Goal: Task Accomplishment & Management: Complete application form

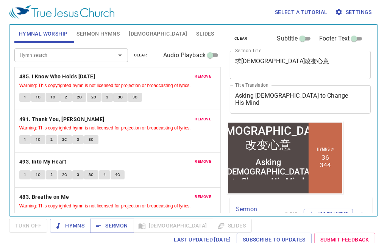
click at [229, 8] on div "Select a tutorial Settings" at bounding box center [192, 12] width 366 height 24
click at [96, 226] on icon "button" at bounding box center [99, 226] width 8 height 8
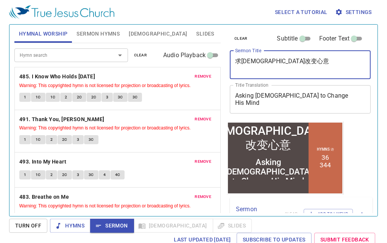
drag, startPoint x: 287, startPoint y: 62, endPoint x: 177, endPoint y: 66, distance: 110.2
click at [177, 66] on div "Hymnal Worship Sermon Hymns Bible Slides Hymn search Hymn search clear Audio Pl…" at bounding box center [193, 118] width 364 height 192
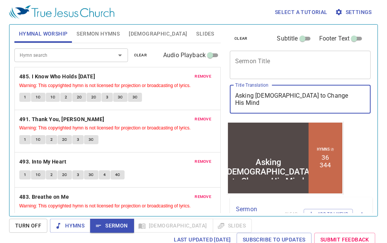
drag, startPoint x: 111, startPoint y: 131, endPoint x: 56, endPoint y: 139, distance: 55.8
click at [56, 139] on div "Hymnal Worship Sermon Hymns Bible Slides Hymn search Hymn search clear Audio Pl…" at bounding box center [193, 118] width 364 height 192
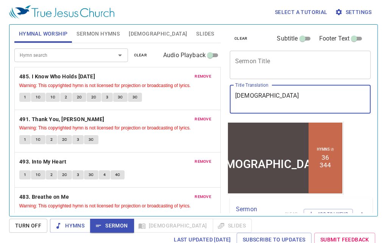
type textarea "[DEMOGRAPHIC_DATA] 4"
drag, startPoint x: 279, startPoint y: 97, endPoint x: 178, endPoint y: 93, distance: 100.4
click at [178, 93] on div "Hymnal Worship Sermon Hymns Bible Slides Hymn search Hymn search clear Audio Pl…" at bounding box center [193, 118] width 364 height 192
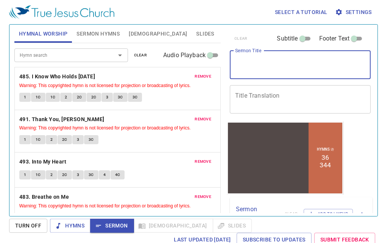
click at [285, 63] on textarea "Sermon Title" at bounding box center [300, 65] width 130 height 14
paste textarea "[DEMOGRAPHIC_DATA] 4"
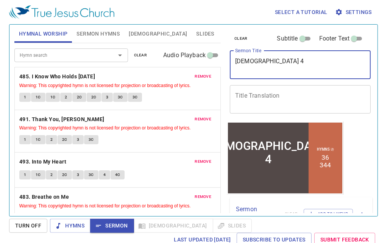
type textarea "[DEMOGRAPHIC_DATA] 4"
click at [258, 95] on textarea "Title Translation" at bounding box center [300, 99] width 130 height 14
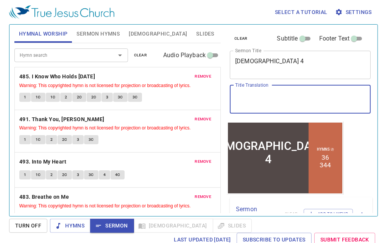
click at [104, 38] on span "Sermon Hymns" at bounding box center [97, 33] width 43 height 9
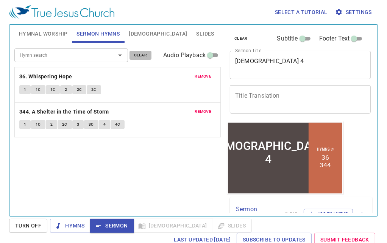
click at [142, 56] on span "clear" at bounding box center [140, 55] width 13 height 7
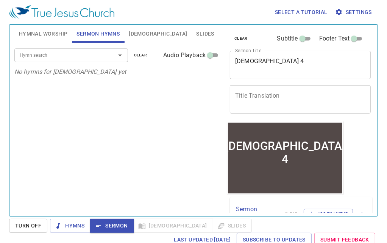
click at [80, 57] on input "Hymn search" at bounding box center [60, 55] width 87 height 9
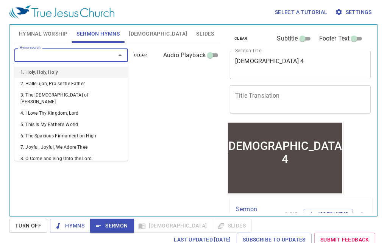
click at [156, 84] on div "Hymn search Hymn search clear Audio Playback No hymns for sermon yet" at bounding box center [117, 126] width 206 height 167
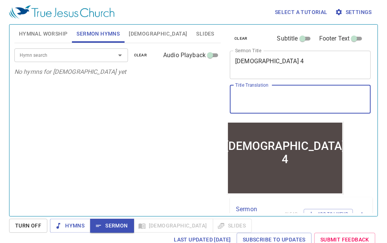
click at [299, 98] on textarea "Title Translation" at bounding box center [300, 99] width 130 height 14
paste textarea "诗篇4篇"
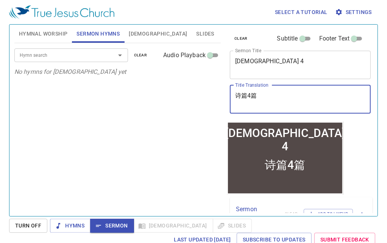
type textarea "诗篇4篇"
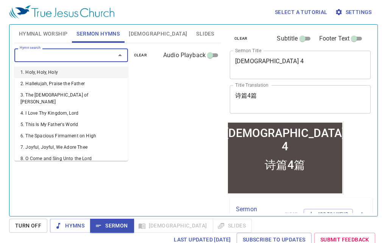
click at [74, 52] on input "Hymn search" at bounding box center [60, 55] width 87 height 9
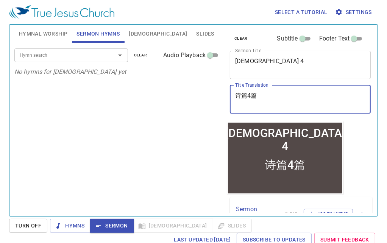
click at [286, 100] on textarea "诗篇4篇" at bounding box center [300, 99] width 130 height 14
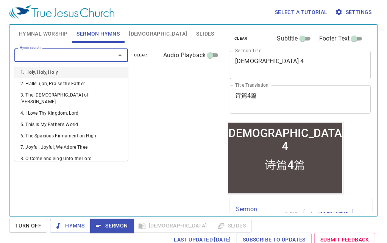
click at [80, 56] on input "Hymn search" at bounding box center [60, 55] width 87 height 9
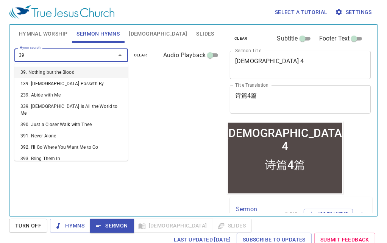
type input "399"
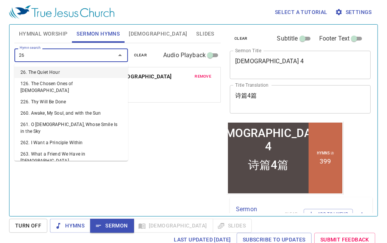
type input "265"
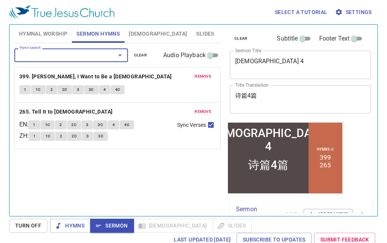
click at [275, 96] on textarea "诗篇4篇" at bounding box center [300, 99] width 130 height 14
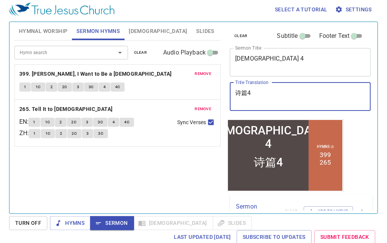
scroll to position [4, 0]
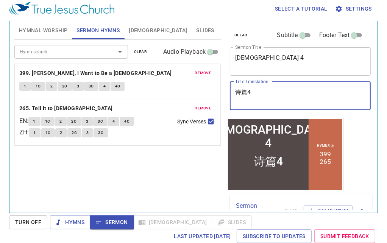
type textarea "诗篇4"
click at [24, 85] on span "1" at bounding box center [25, 86] width 2 height 7
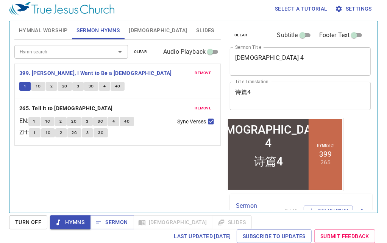
click at [355, 11] on span "Settings" at bounding box center [354, 8] width 35 height 9
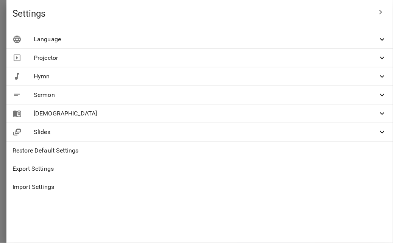
click at [118, 177] on div at bounding box center [196, 121] width 393 height 243
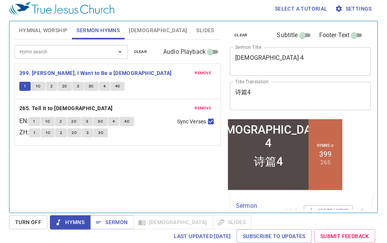
click at [38, 86] on span "1C" at bounding box center [38, 86] width 5 height 7
click at [50, 86] on span "2" at bounding box center [51, 86] width 2 height 7
click at [61, 86] on button "2C" at bounding box center [65, 86] width 14 height 9
click at [78, 86] on span "3" at bounding box center [78, 86] width 2 height 7
click at [100, 220] on icon "button" at bounding box center [99, 223] width 8 height 8
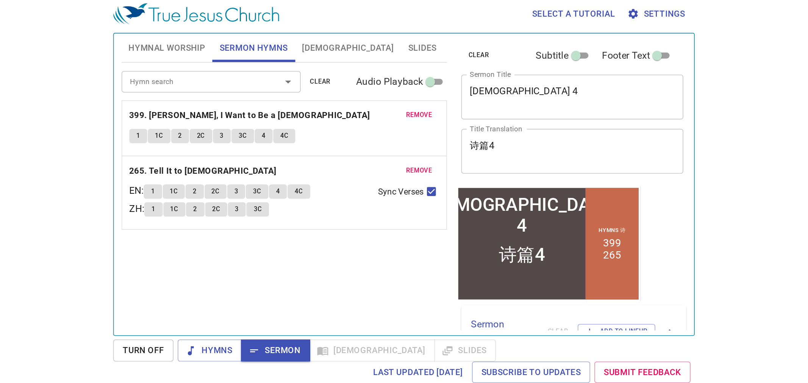
scroll to position [0, 0]
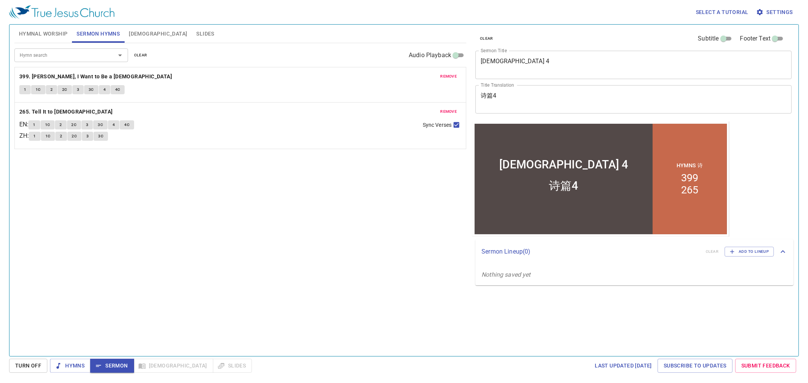
click at [134, 34] on span "[DEMOGRAPHIC_DATA]" at bounding box center [158, 33] width 58 height 9
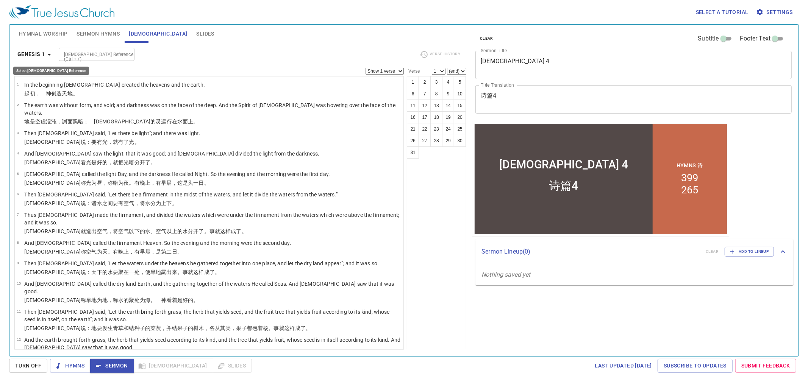
click at [44, 54] on b "Genesis 1" at bounding box center [31, 54] width 28 height 9
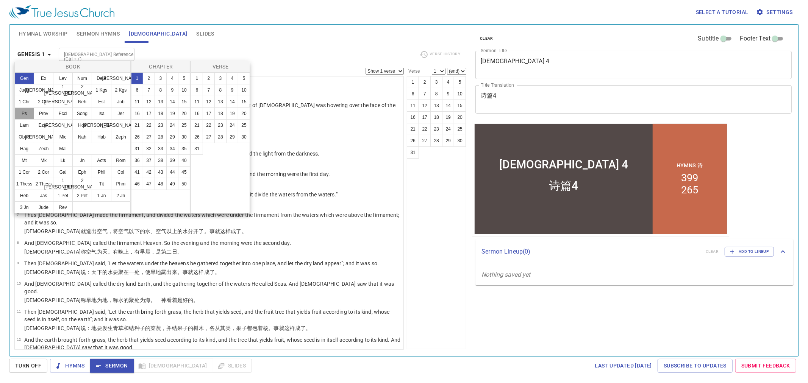
click at [34, 116] on button "Ps" at bounding box center [24, 114] width 20 height 12
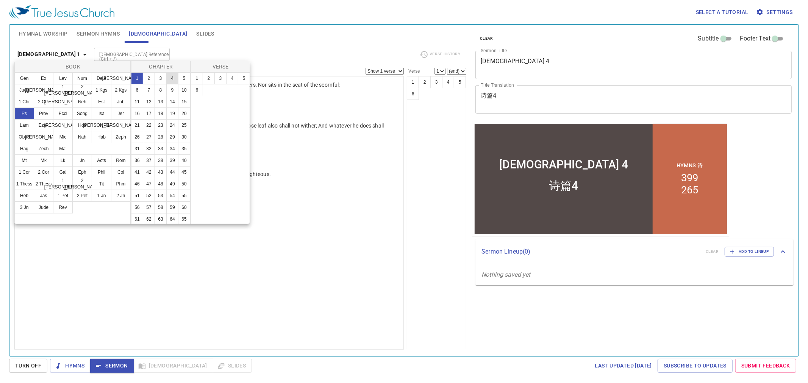
click at [168, 79] on button "4" at bounding box center [172, 78] width 12 height 12
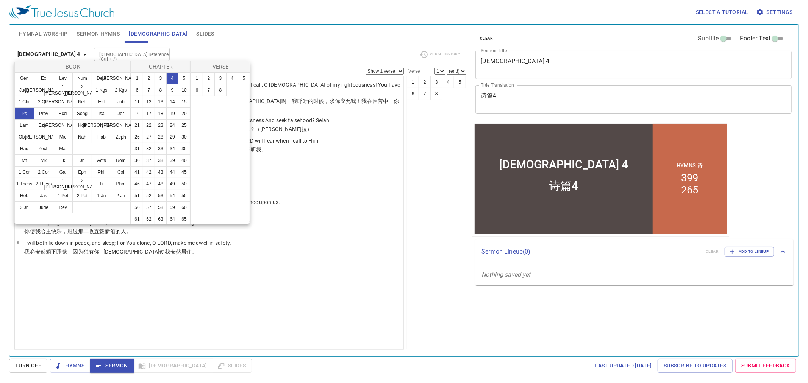
click at [264, 55] on div at bounding box center [404, 191] width 808 height 383
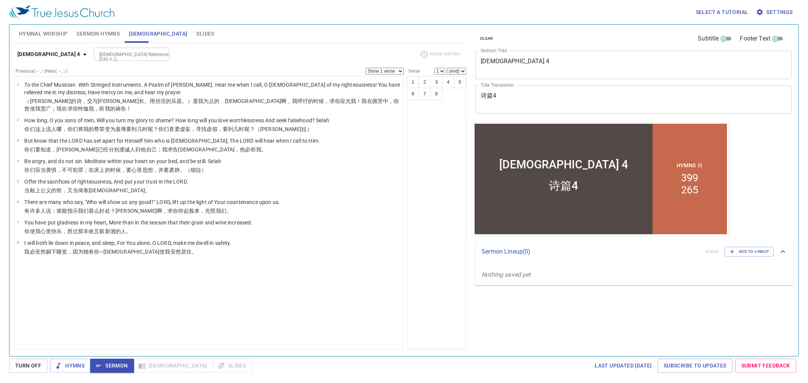
click at [387, 70] on select "(end) 1 2 3 4 5 6 7 8" at bounding box center [456, 71] width 19 height 7
select select "3"
click at [387, 68] on select "(end) 1 2 3 4 5 6 7 8" at bounding box center [456, 71] width 19 height 7
click at [387, 81] on button "1" at bounding box center [413, 82] width 12 height 12
select select
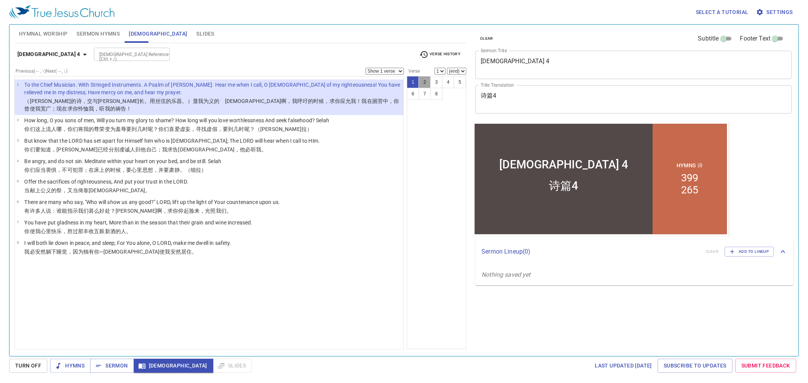
click at [387, 80] on button "2" at bounding box center [424, 82] width 12 height 12
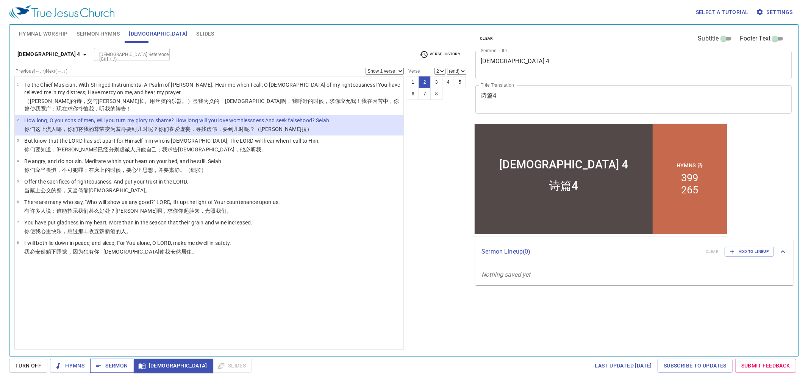
click at [119, 243] on span "Sermon" at bounding box center [111, 365] width 31 height 9
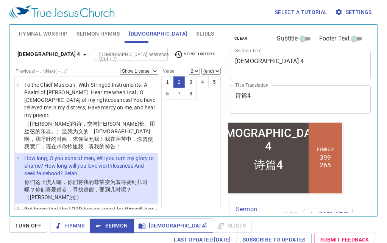
click at [154, 228] on span "[DEMOGRAPHIC_DATA]" at bounding box center [173, 225] width 67 height 9
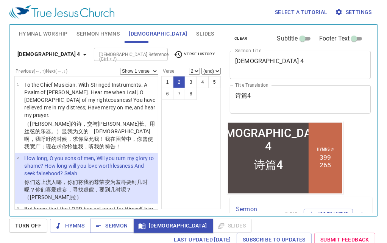
click at [187, 144] on div "1 2 3 4 5 6 7 8" at bounding box center [190, 142] width 59 height 133
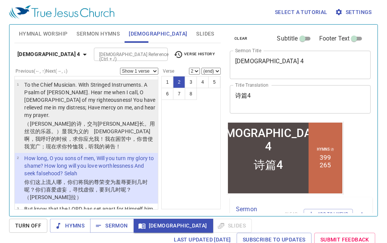
click at [67, 103] on p "To the Chief Musician. With Stringed Instruments. A Psalm of [PERSON_NAME]. Hea…" at bounding box center [89, 100] width 131 height 38
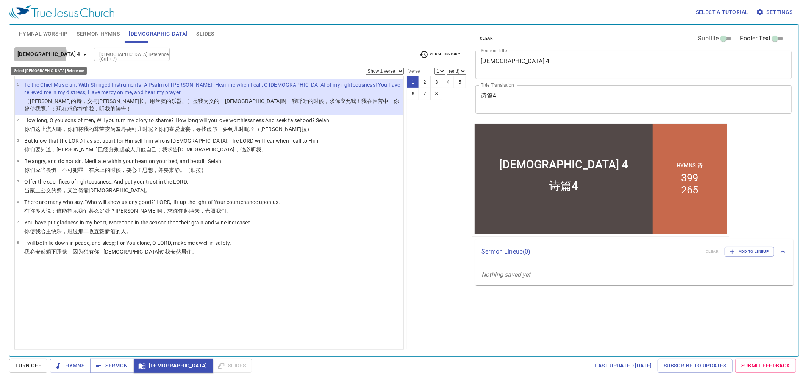
click at [40, 53] on b "[DEMOGRAPHIC_DATA] 4" at bounding box center [48, 54] width 63 height 9
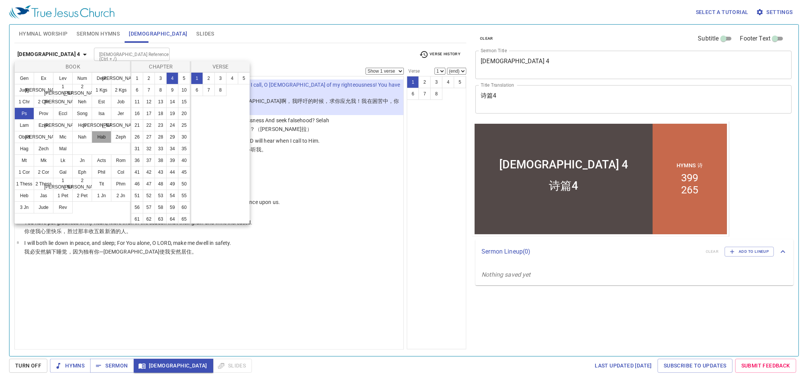
click at [104, 143] on button "Hab" at bounding box center [102, 137] width 20 height 12
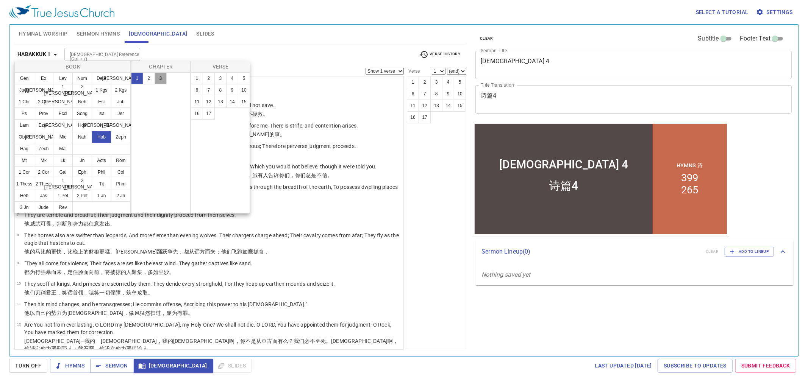
click at [159, 74] on button "3" at bounding box center [160, 78] width 12 height 12
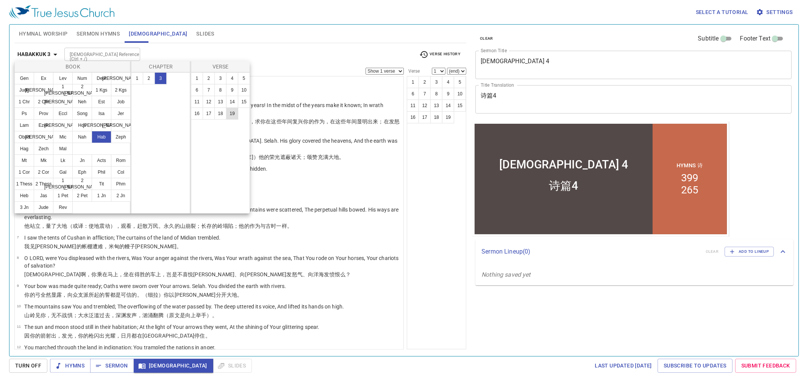
click at [233, 113] on button "19" at bounding box center [232, 114] width 12 height 12
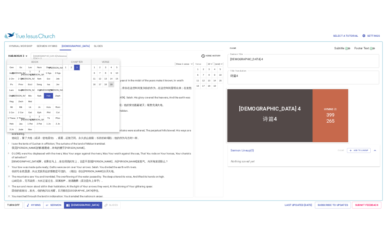
scroll to position [182, 0]
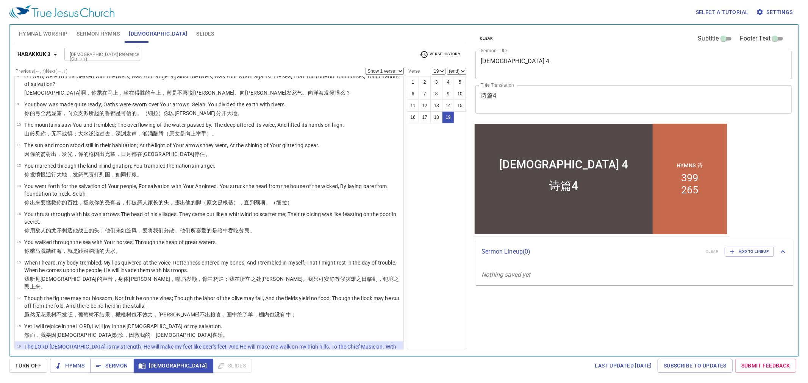
click at [387, 198] on div "1 2 3 4 5 6 7 8 9 10 11 12 13 14 15 16 17 18 19" at bounding box center [436, 212] width 59 height 273
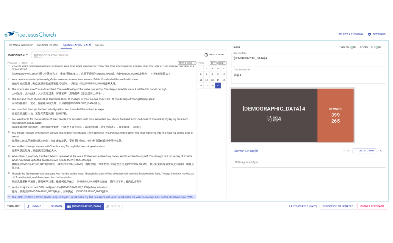
scroll to position [318, 0]
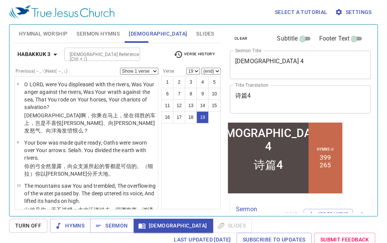
click at [350, 147] on div "clear Subtitle Footer Text Sermon Title Mazmur 4 x Sermon Title Title Translati…" at bounding box center [300, 118] width 152 height 192
click at [30, 55] on b "Habakkuk 3" at bounding box center [33, 54] width 33 height 9
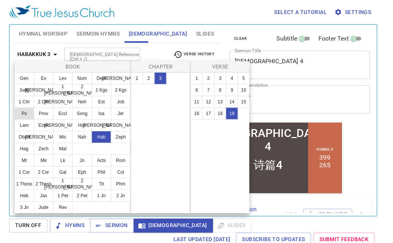
click at [34, 115] on button "Ps" at bounding box center [24, 114] width 20 height 12
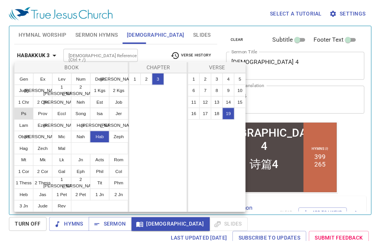
scroll to position [0, 0]
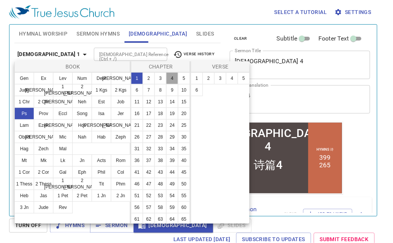
click at [172, 76] on button "4" at bounding box center [172, 78] width 12 height 12
click at [208, 78] on button "2" at bounding box center [209, 78] width 12 height 12
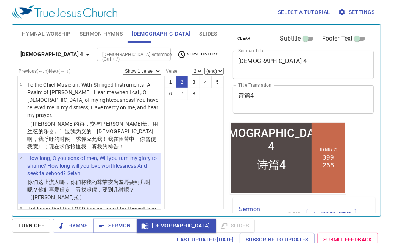
scroll to position [42, 0]
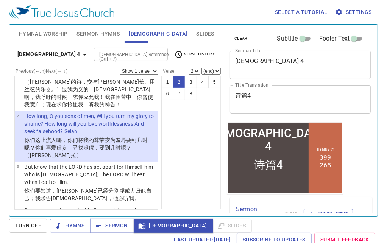
click at [37, 55] on b "[DEMOGRAPHIC_DATA] 4" at bounding box center [48, 54] width 63 height 9
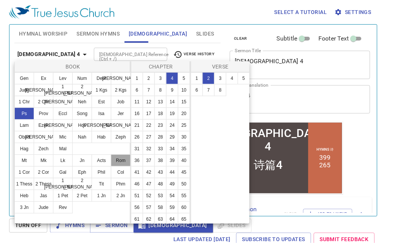
click at [111, 167] on button "Rom" at bounding box center [121, 160] width 20 height 12
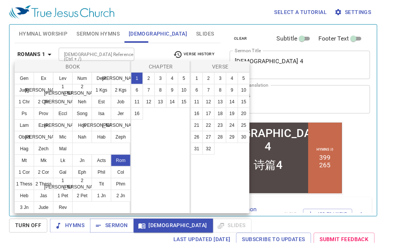
scroll to position [0, 0]
click at [223, 125] on button "23" at bounding box center [220, 125] width 12 height 12
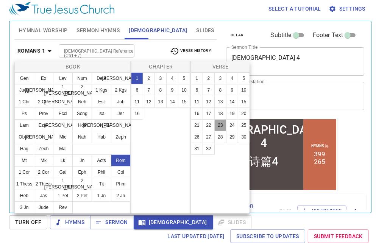
scroll to position [839, 0]
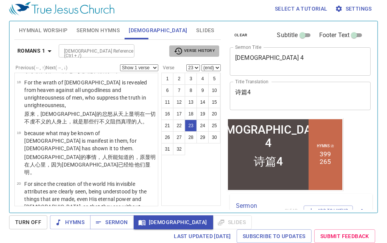
click at [179, 50] on icon "button" at bounding box center [178, 51] width 8 height 7
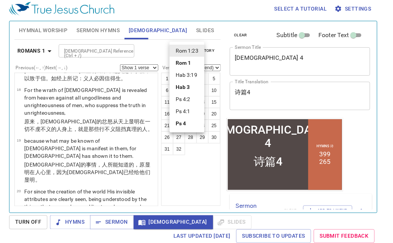
click at [187, 99] on li "Ps 4:2" at bounding box center [187, 99] width 35 height 12
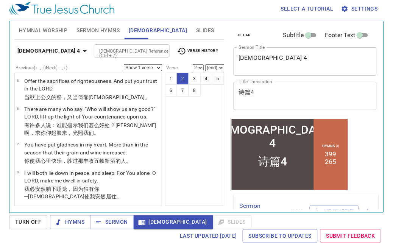
scroll to position [20, 0]
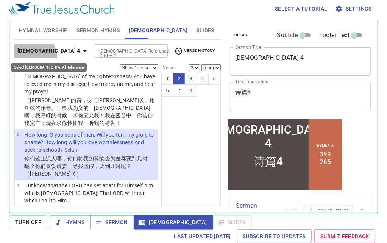
click at [33, 57] on button "[DEMOGRAPHIC_DATA] 4" at bounding box center [53, 51] width 78 height 14
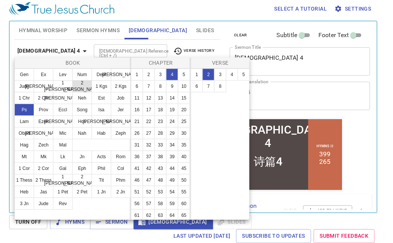
click at [92, 85] on button "2 Sam" at bounding box center [82, 86] width 20 height 12
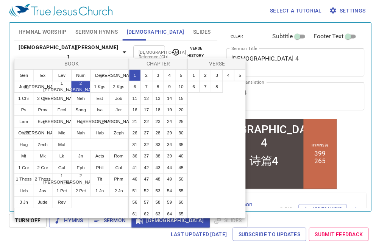
scroll to position [0, 0]
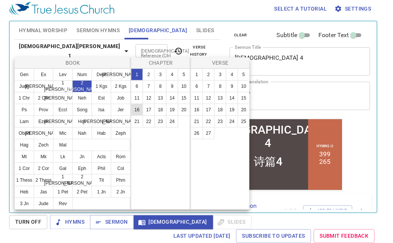
click at [136, 110] on button "16" at bounding box center [137, 110] width 12 height 12
click at [218, 83] on button "8" at bounding box center [220, 86] width 12 height 12
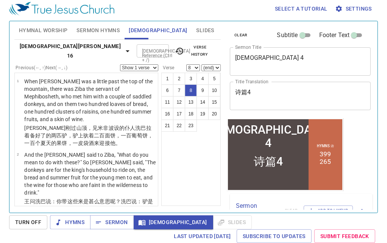
scroll to position [355, 0]
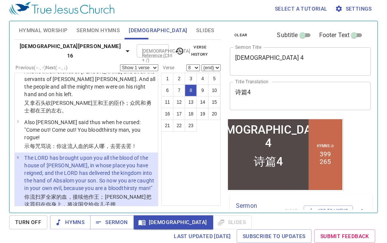
click at [184, 47] on span "Verse History" at bounding box center [195, 51] width 40 height 14
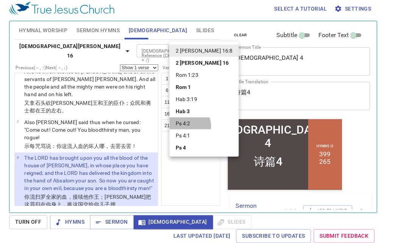
click at [189, 126] on li "Ps 4:2" at bounding box center [204, 123] width 69 height 12
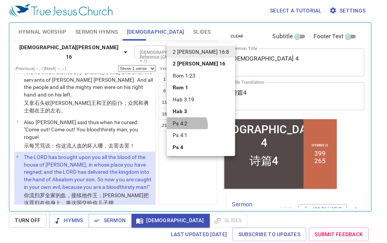
scroll to position [20, 0]
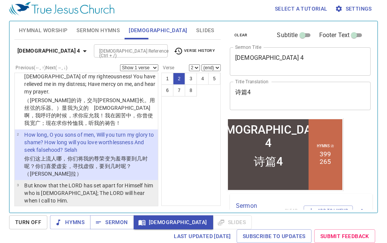
click at [113, 182] on p "But know that the LORD has set apart for Himself him who is [DEMOGRAPHIC_DATA];…" at bounding box center [89, 193] width 131 height 23
select select "3"
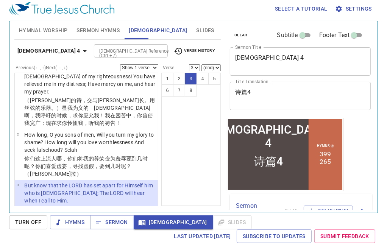
scroll to position [67, 0]
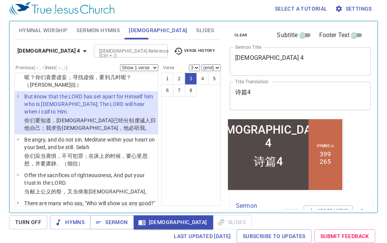
scroll to position [67, 0]
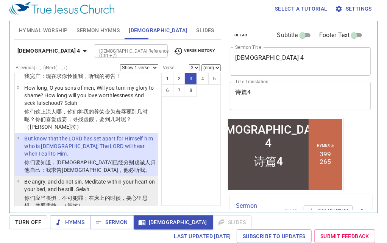
click at [103, 178] on p "Be angry, and do not sin. Meditate within your heart on your bed, and be still.…" at bounding box center [89, 185] width 131 height 15
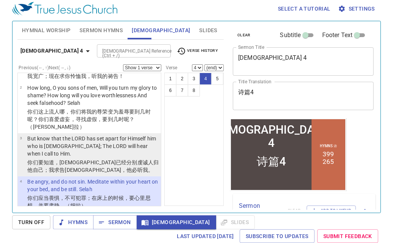
scroll to position [109, 0]
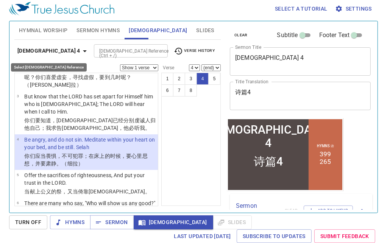
click at [80, 53] on icon "button" at bounding box center [84, 51] width 9 height 9
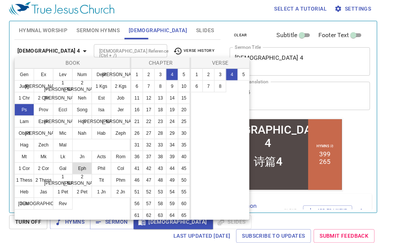
click at [92, 175] on button "Eph" at bounding box center [82, 168] width 20 height 12
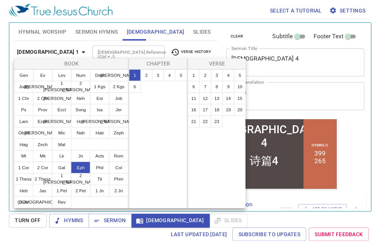
scroll to position [0, 0]
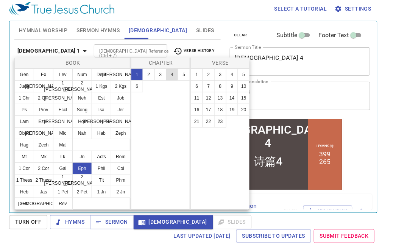
click at [176, 74] on button "4" at bounding box center [172, 75] width 12 height 12
click at [196, 134] on button "26" at bounding box center [197, 133] width 12 height 12
select select "26"
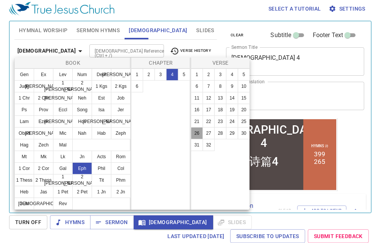
scroll to position [878, 0]
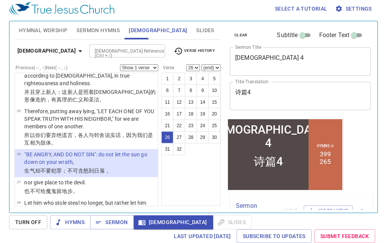
click at [208, 65] on select "(end) 27 28 29 30 31 32" at bounding box center [210, 67] width 19 height 7
select select "27"
click at [201, 64] on select "(end) 27 28 29 30 31 32" at bounding box center [210, 67] width 19 height 7
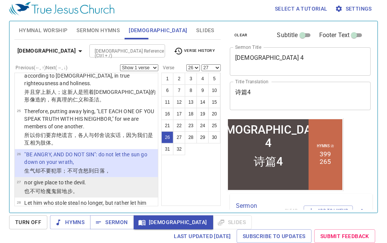
click at [133, 177] on li "27 nor give place to the devil. 也不可 给魔鬼 留 地步 。" at bounding box center [86, 187] width 143 height 20
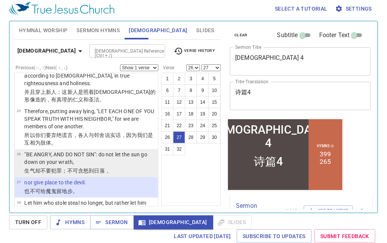
click at [138, 151] on p ""BE ANGRY, AND DO NOT SIN": do not let the sun go down on your wrath," at bounding box center [89, 158] width 131 height 15
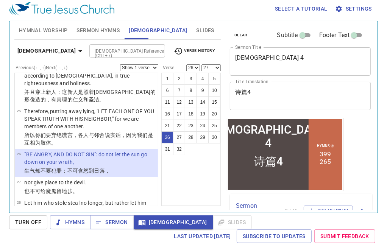
click at [145, 66] on select "Show 1 verse Show 2 verses Show 3 verses Show 4 verses Show 5 verses" at bounding box center [139, 67] width 38 height 7
select select "2"
click at [120, 64] on select "Show 1 verse Show 2 verses Show 3 verses Show 4 verses Show 5 verses" at bounding box center [139, 67] width 38 height 7
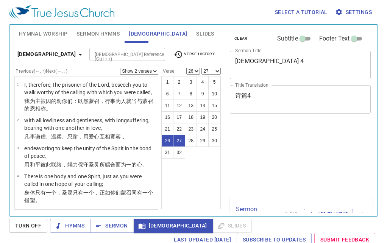
select select "2"
select select "26"
select select "27"
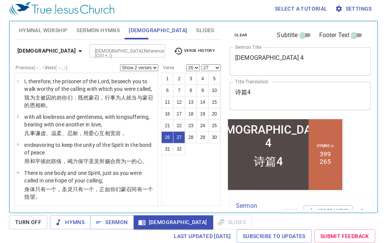
scroll to position [878, 0]
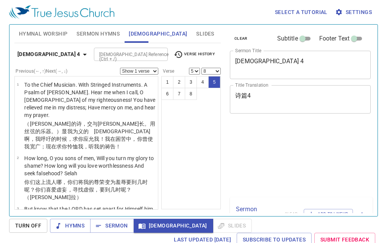
select select "5"
select select "8"
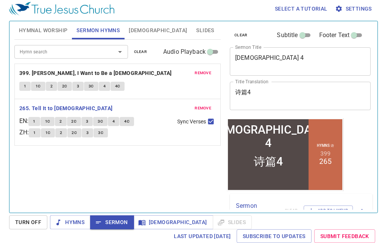
scroll to position [4, 0]
click at [35, 120] on button "1" at bounding box center [33, 121] width 11 height 9
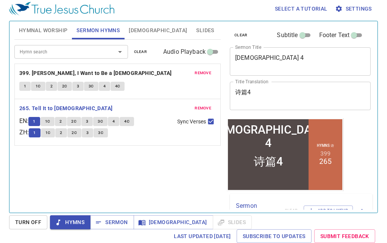
click at [47, 119] on button "1C" at bounding box center [48, 121] width 14 height 9
click at [89, 134] on span "3" at bounding box center [87, 133] width 2 height 7
click at [103, 133] on span "3C" at bounding box center [100, 133] width 5 height 7
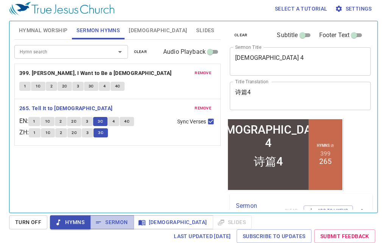
click at [117, 218] on span "Sermon" at bounding box center [111, 222] width 31 height 9
